Goal: Task Accomplishment & Management: Manage account settings

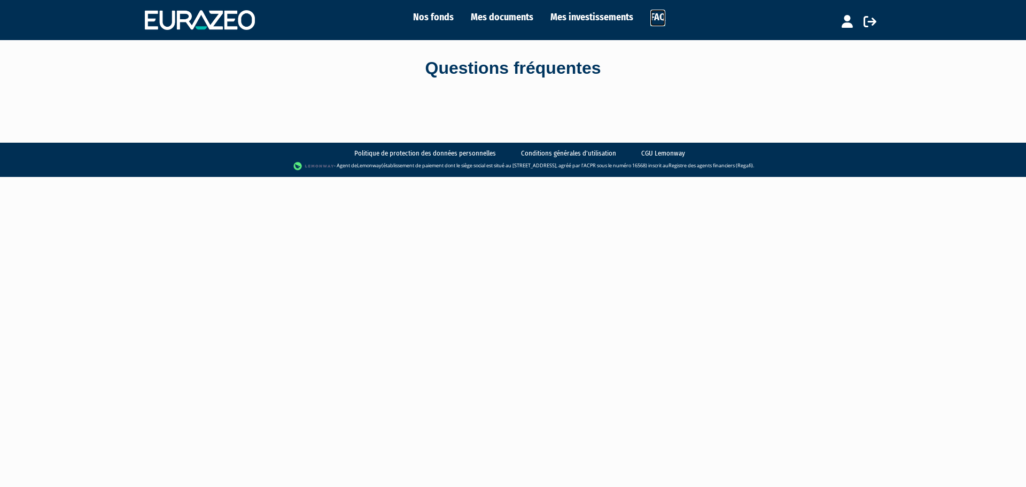
click at [657, 17] on link "FAQ" at bounding box center [657, 18] width 15 height 17
click at [621, 19] on link "Mes investissements" at bounding box center [591, 17] width 83 height 15
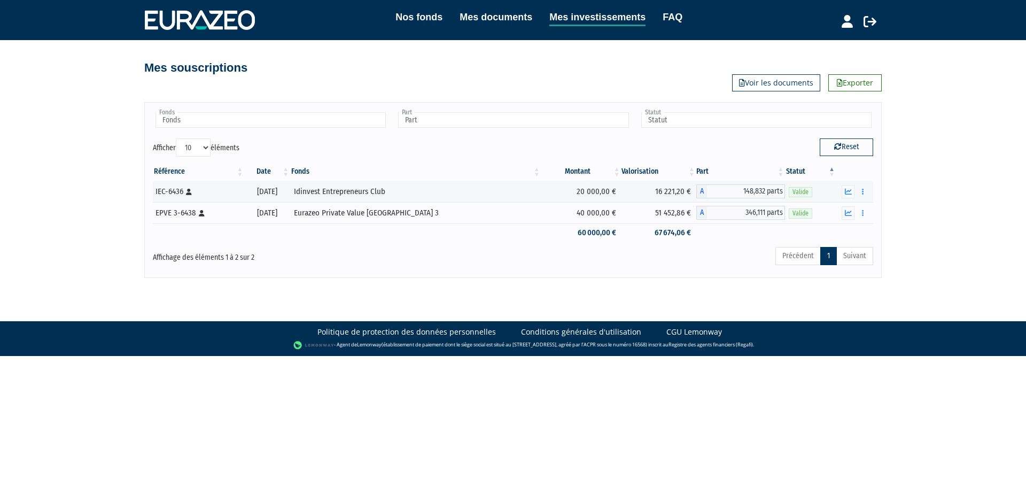
click at [657, 20] on li "FAQ" at bounding box center [663, 17] width 37 height 15
click at [861, 212] on button "button" at bounding box center [862, 212] width 13 height 13
click at [861, 192] on button "button" at bounding box center [862, 191] width 13 height 13
click at [878, 212] on div "Référence Date Fonds Montant Valorisation Part Statut IEC-6436 [Français] Perso…" at bounding box center [513, 202] width 736 height 86
click at [862, 218] on button "button" at bounding box center [862, 212] width 13 height 13
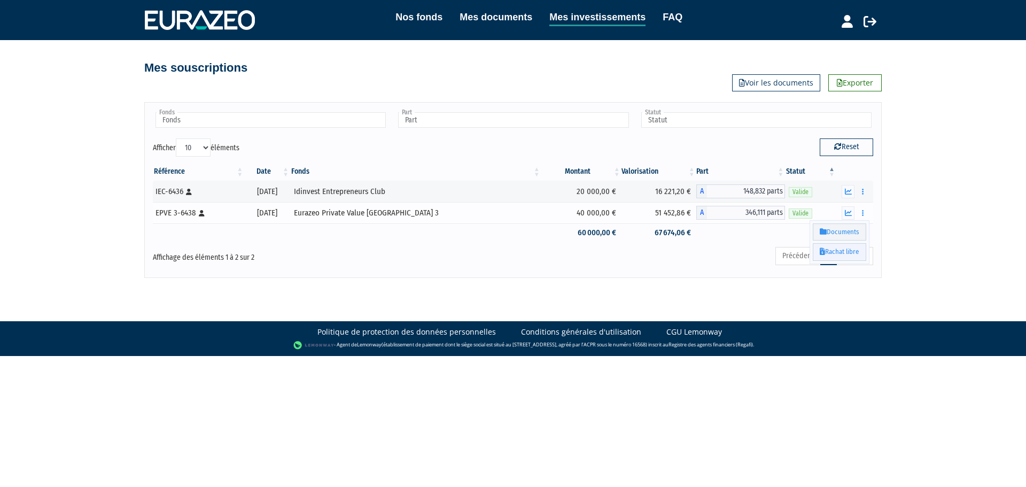
click at [848, 248] on link "Rachat libre" at bounding box center [839, 252] width 53 height 18
click at [863, 214] on icon "button" at bounding box center [863, 212] width 2 height 7
click at [846, 251] on link "Rachat libre" at bounding box center [839, 252] width 53 height 18
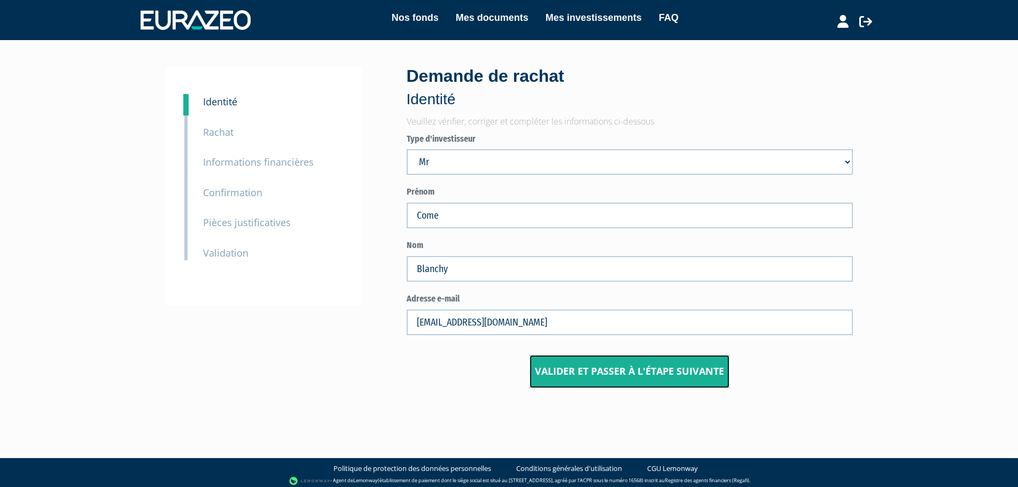
click at [617, 375] on input "Valider et passer à l'étape suivante" at bounding box center [629, 371] width 200 height 33
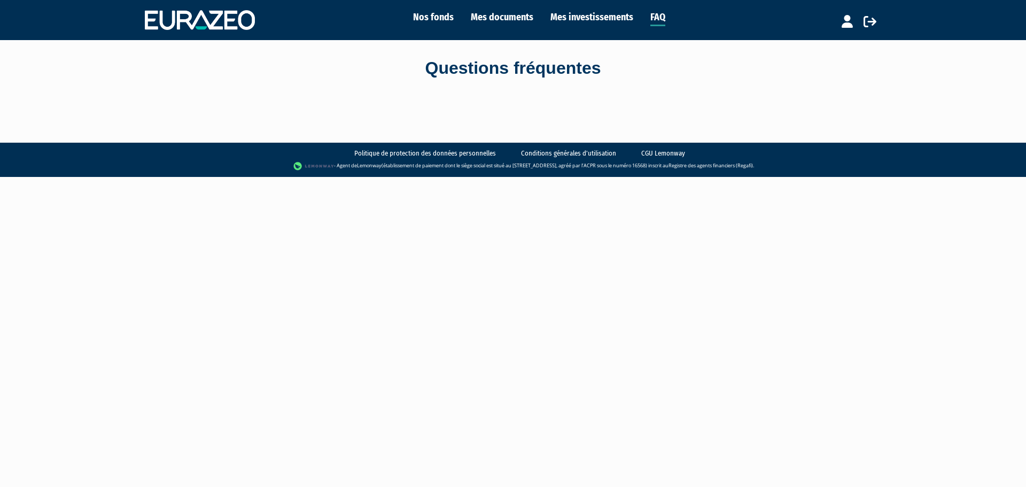
click at [485, 86] on div "Questions fréquentes" at bounding box center [512, 69] width 625 height 59
click at [649, 24] on li "FAQ" at bounding box center [649, 18] width 32 height 17
click at [657, 19] on link "FAQ" at bounding box center [657, 18] width 15 height 17
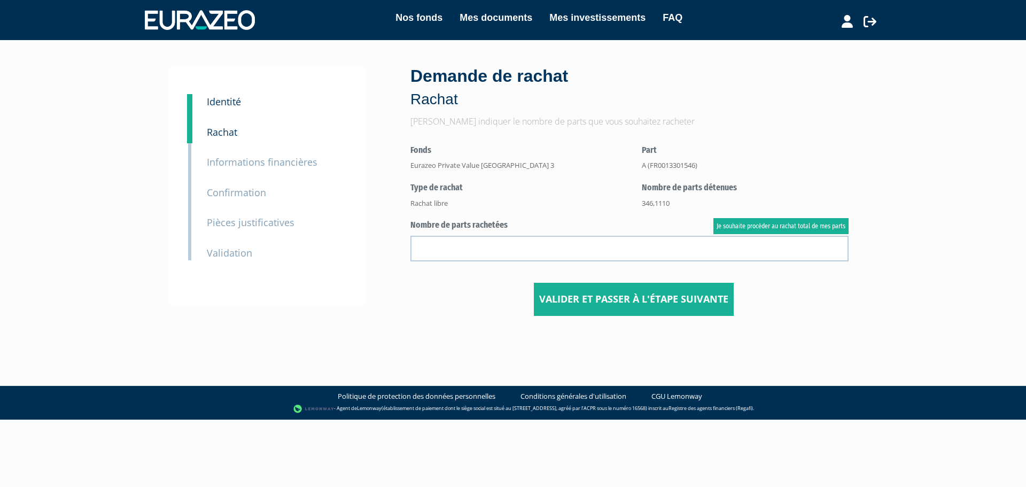
click at [646, 204] on div "346,1110" at bounding box center [745, 203] width 207 height 10
copy form "346,1110"
click at [746, 217] on center "Valider et passer à l'étape suivante" at bounding box center [633, 234] width 446 height 163
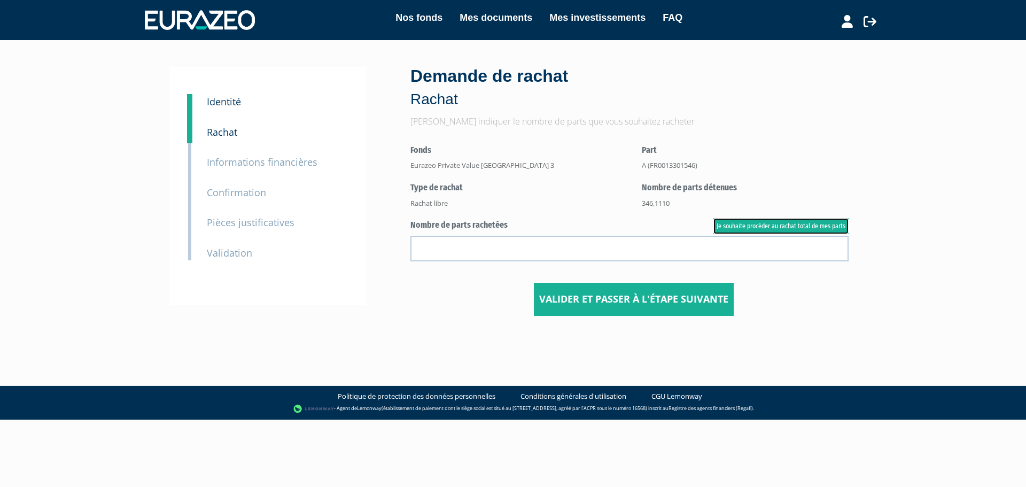
click at [746, 224] on link "Je souhaite procéder au rachat total de mes parts" at bounding box center [780, 226] width 135 height 16
type input "346.111000"
click at [649, 297] on input "Valider et passer à l'étape suivante" at bounding box center [634, 299] width 200 height 33
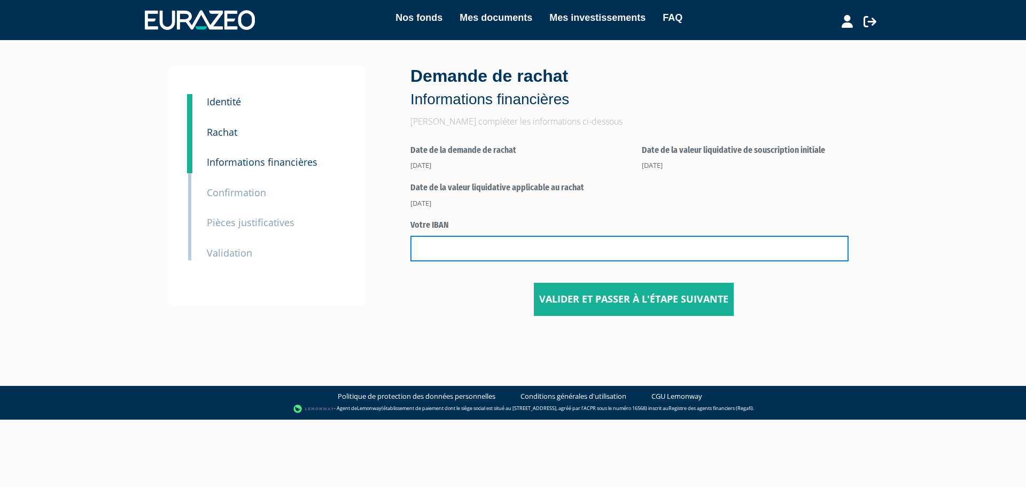
click at [456, 245] on input "text" at bounding box center [629, 249] width 438 height 26
paste input "FR76 1360 6000 2900 0326 8096 225"
type input "FR76 1360 6000 2900 0326 8096 225"
